Goal: Obtain resource: Download file/media

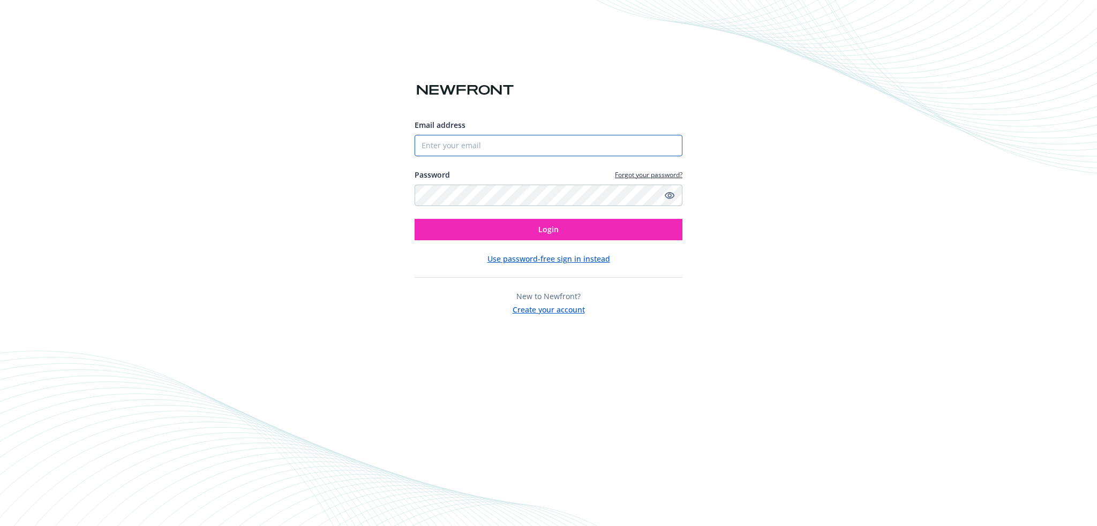
drag, startPoint x: 504, startPoint y: 142, endPoint x: 509, endPoint y: 154, distance: 12.2
click at [504, 142] on input "Email address" at bounding box center [548, 145] width 268 height 21
type input "[PERSON_NAME][EMAIL_ADDRESS][PERSON_NAME][DOMAIN_NAME]"
click at [414, 219] on button "Login" at bounding box center [548, 229] width 268 height 21
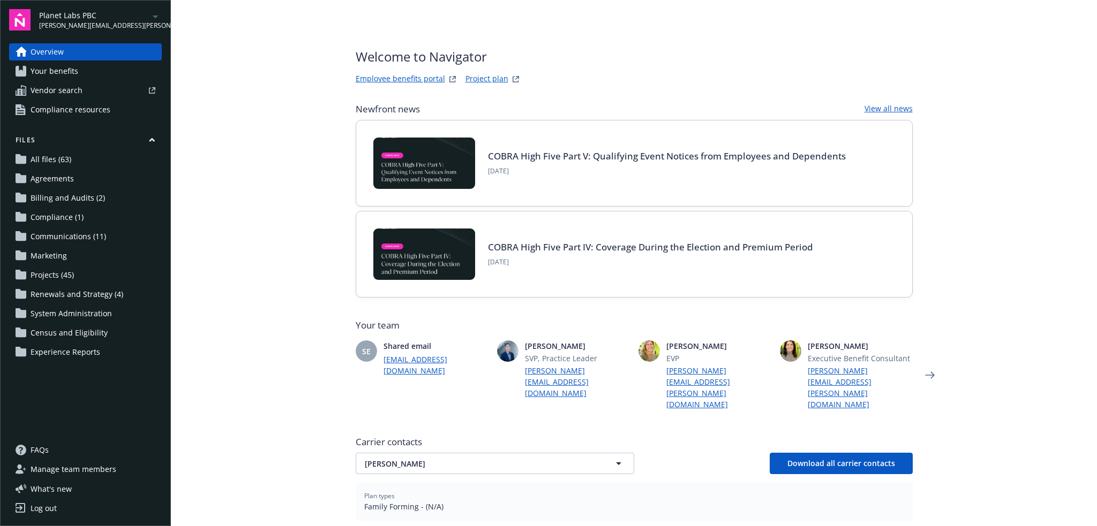
click at [156, 17] on icon "arrowDropDown" at bounding box center [155, 17] width 5 height 3
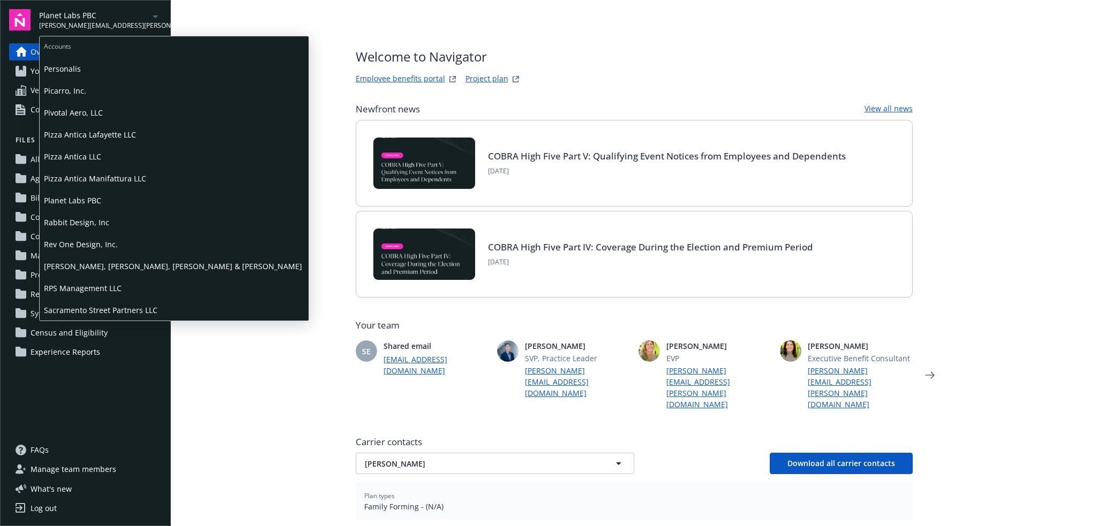
scroll to position [982, 0]
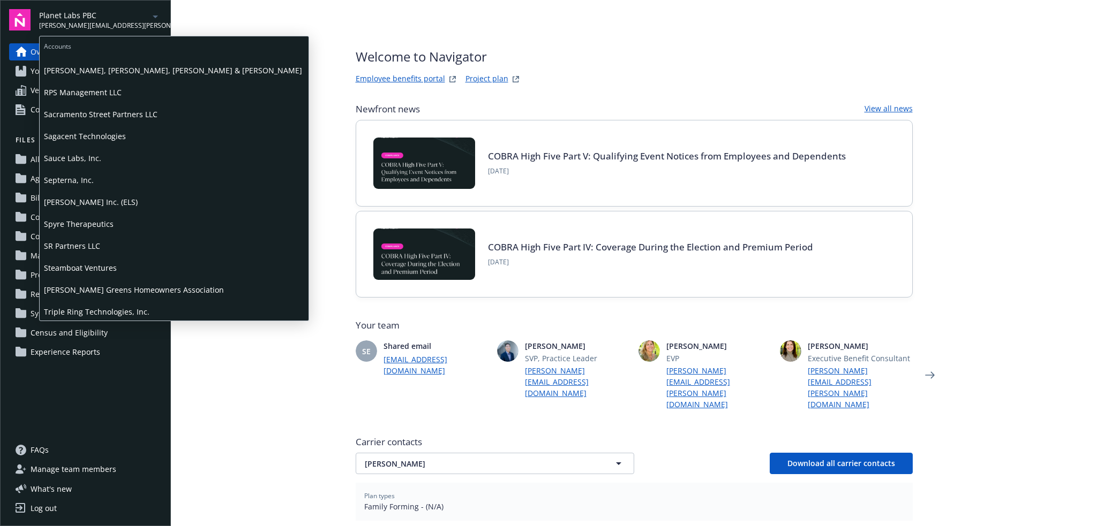
click at [114, 181] on span "Septerna, Inc." at bounding box center [174, 180] width 260 height 22
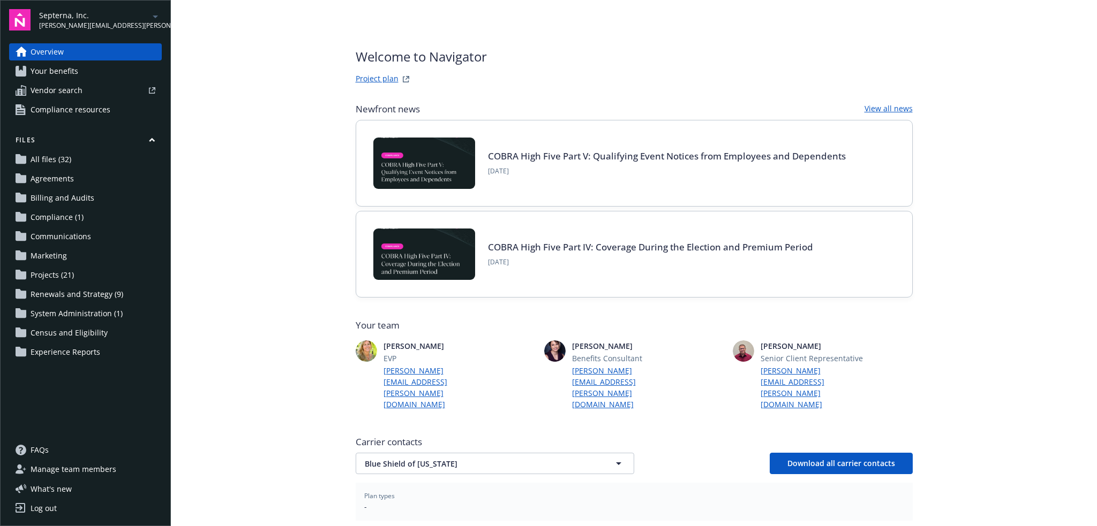
click at [389, 81] on link "Project plan" at bounding box center [377, 79] width 43 height 13
